Goal: Feedback & Contribution: Submit feedback/report problem

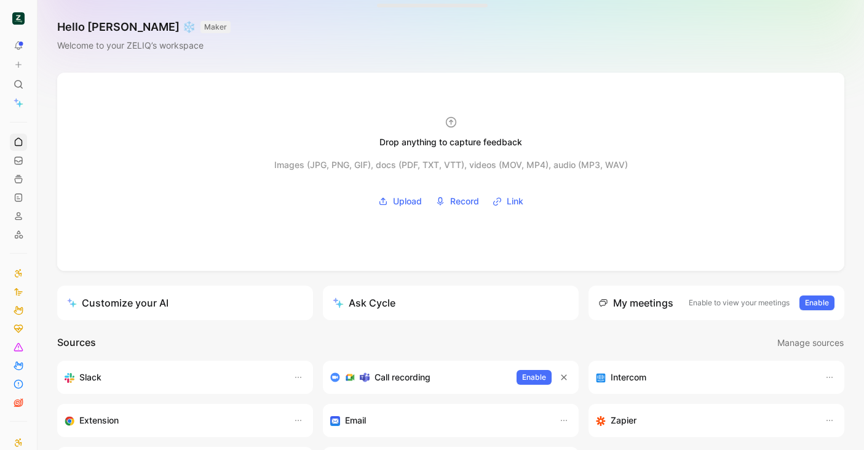
click at [17, 43] on use at bounding box center [19, 45] width 9 height 9
click at [20, 68] on icon at bounding box center [18, 64] width 9 height 9
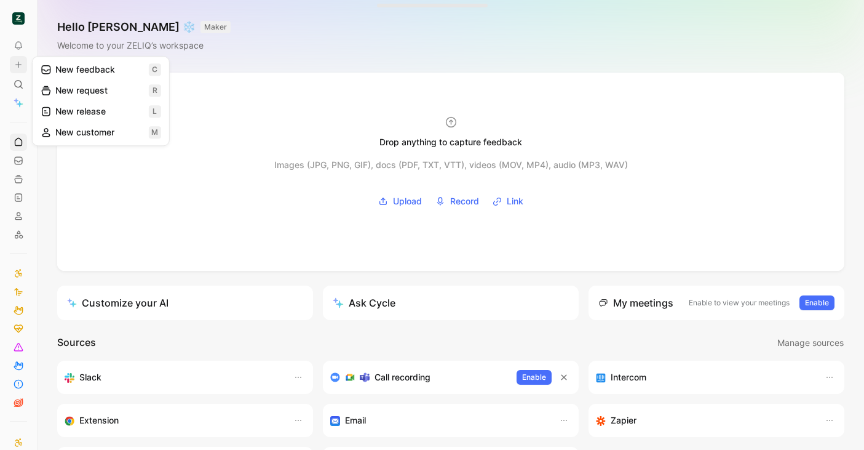
click at [77, 63] on button "New feedback c" at bounding box center [101, 69] width 132 height 21
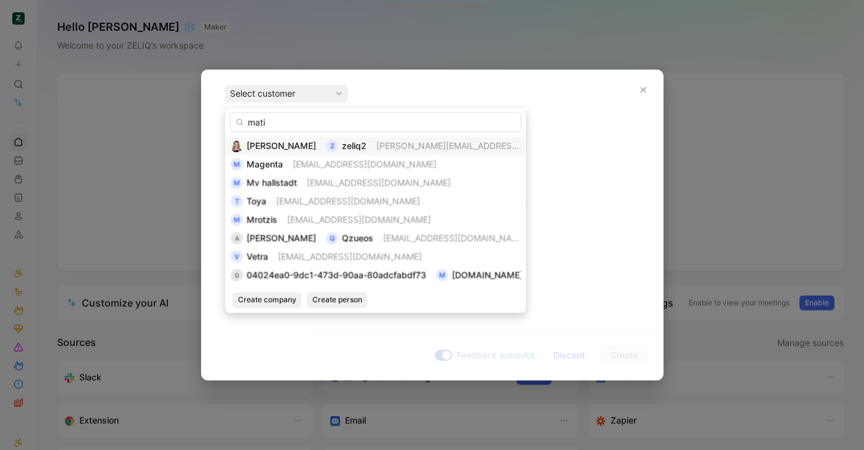
type input "matis"
type input "avé"
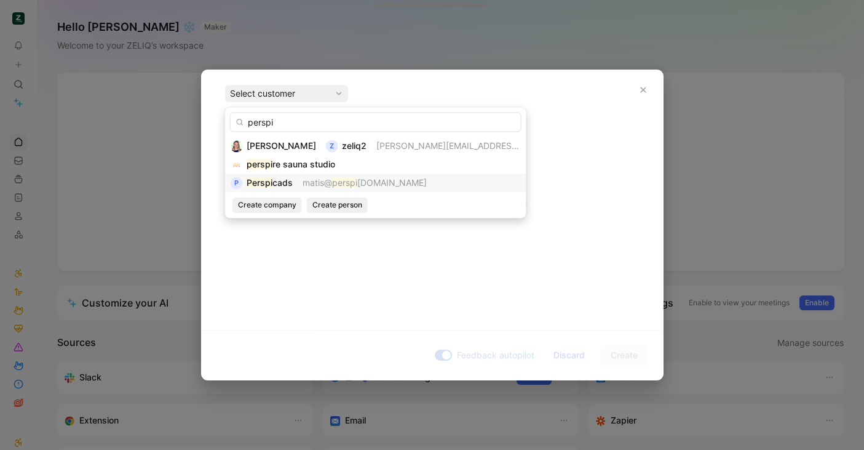
type input "perspi"
click at [339, 180] on mark "perspi" at bounding box center [344, 182] width 25 height 10
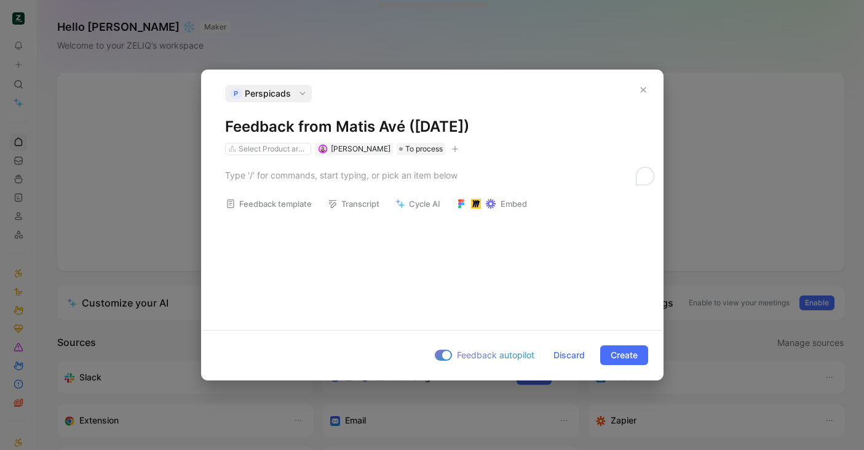
click at [333, 127] on h1 "Feedback from Matis Avé ([DATE])" at bounding box center [432, 127] width 414 height 20
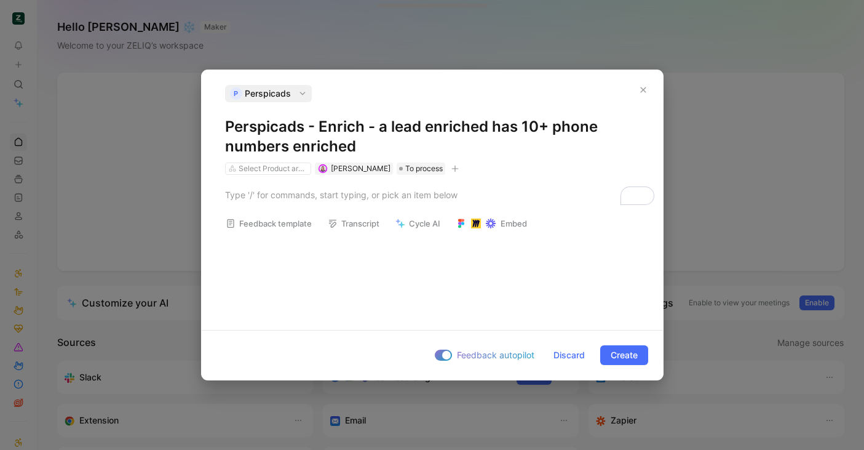
click at [449, 165] on button "button" at bounding box center [455, 168] width 12 height 12
type input "m"
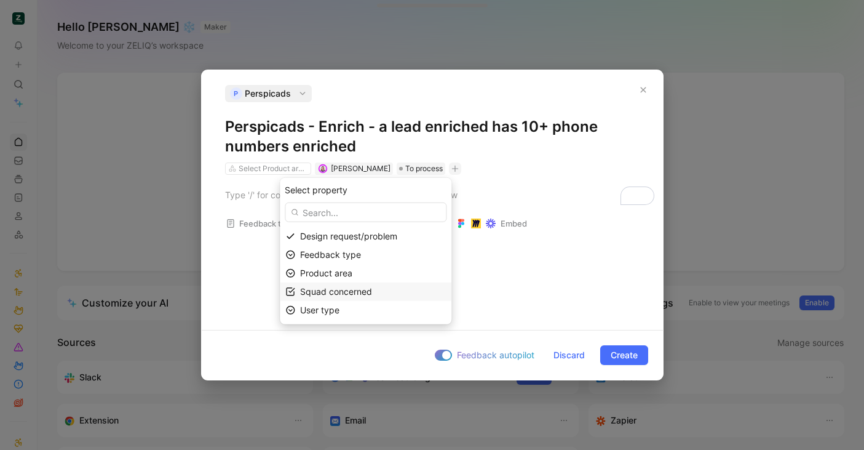
click at [339, 287] on span "Squad concerned" at bounding box center [336, 291] width 72 height 10
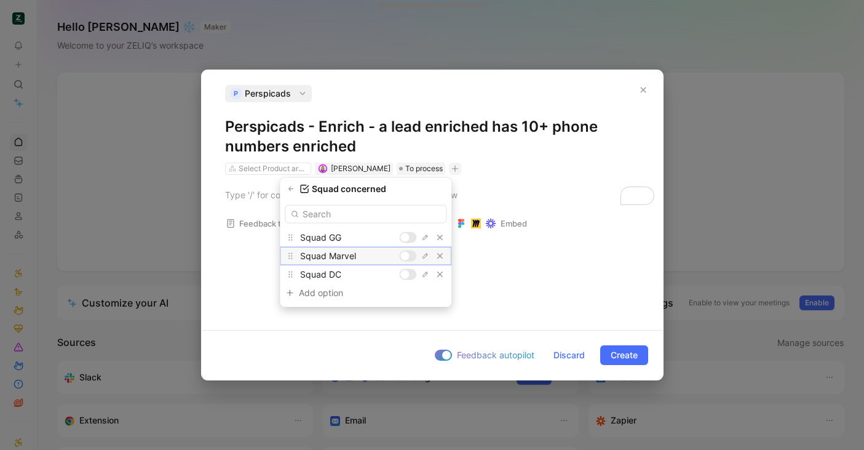
click at [408, 257] on div at bounding box center [404, 256] width 9 height 9
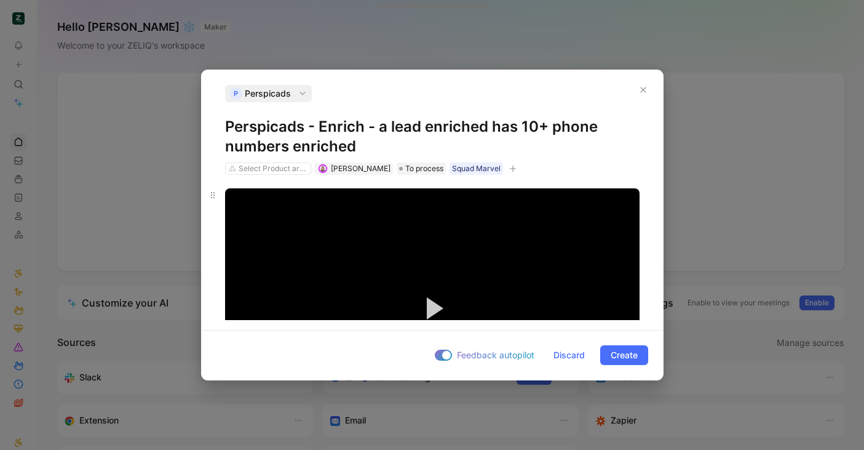
click at [544, 117] on div "P Perspicads Perspicads - Enrich - a lead enriched has 10+ phone numbers enrich…" at bounding box center [432, 195] width 461 height 250
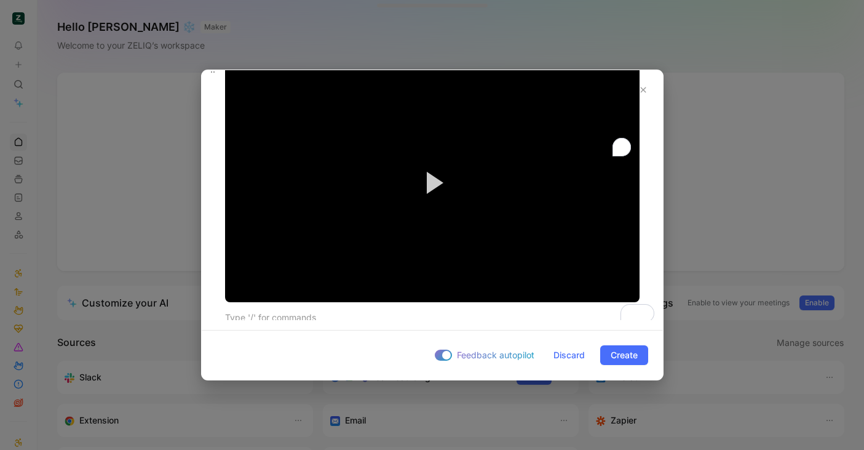
scroll to position [125, 0]
click at [632, 350] on span "Create" at bounding box center [624, 354] width 27 height 15
